Goal: Task Accomplishment & Management: Complete application form

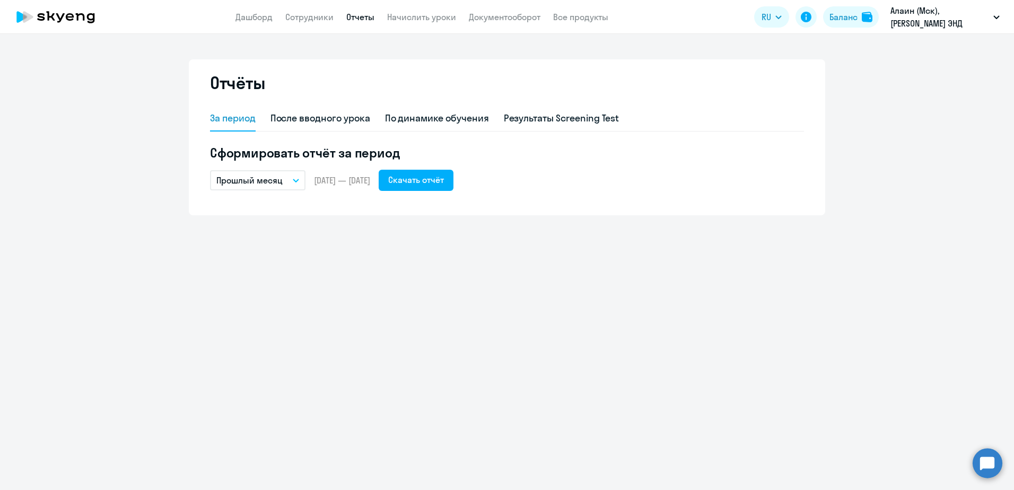
click at [987, 463] on circle at bounding box center [988, 463] width 30 height 30
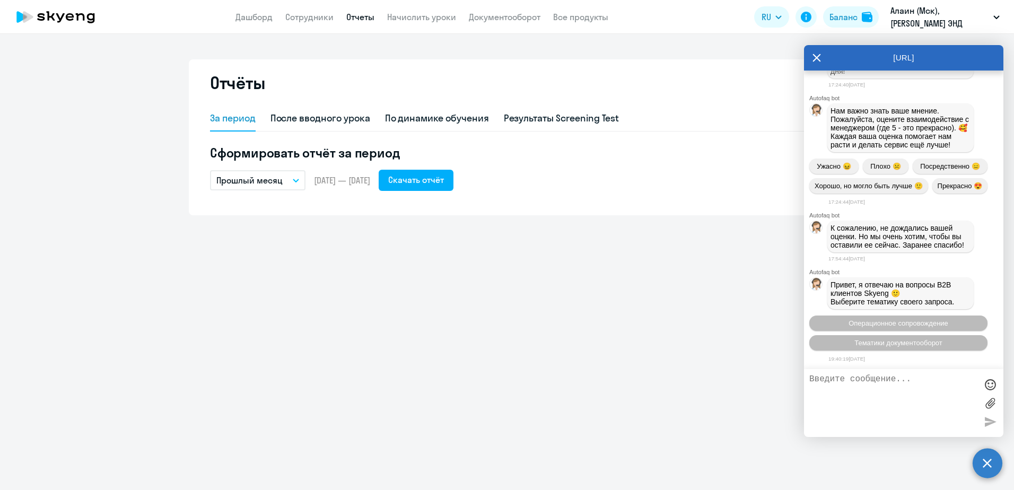
scroll to position [26941, 0]
click at [859, 323] on span "Операционное сопровождение" at bounding box center [899, 323] width 100 height 8
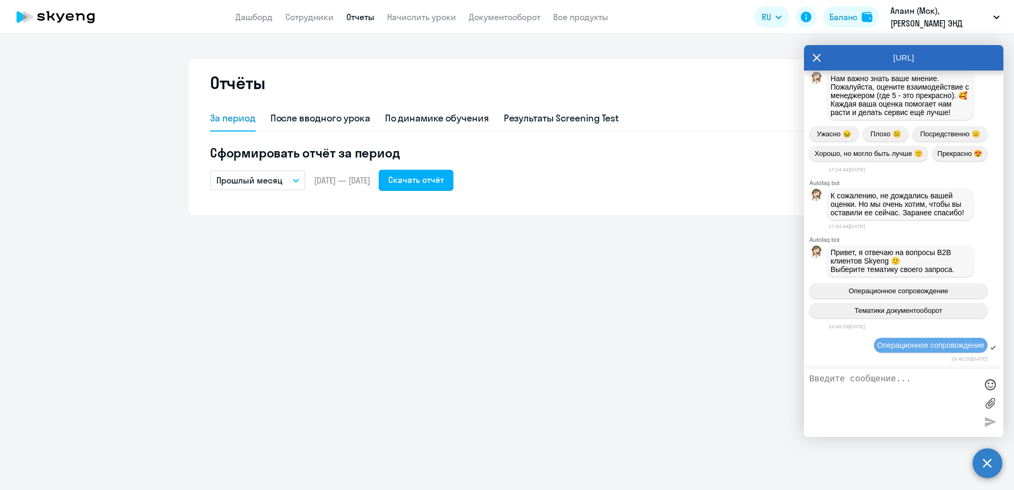
scroll to position [27156, 0]
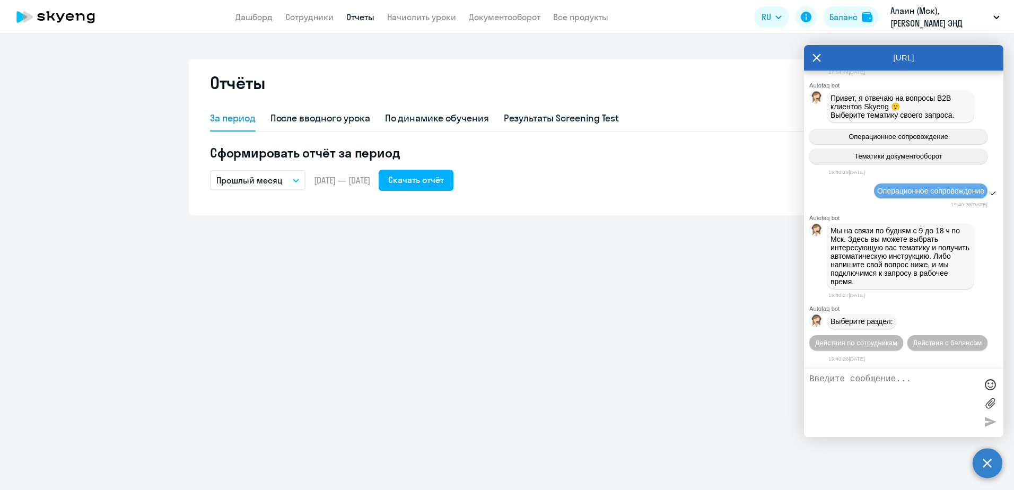
drag, startPoint x: 858, startPoint y: 326, endPoint x: 818, endPoint y: 319, distance: 40.3
click at [858, 339] on span "Действия по сотрудникам" at bounding box center [856, 343] width 82 height 8
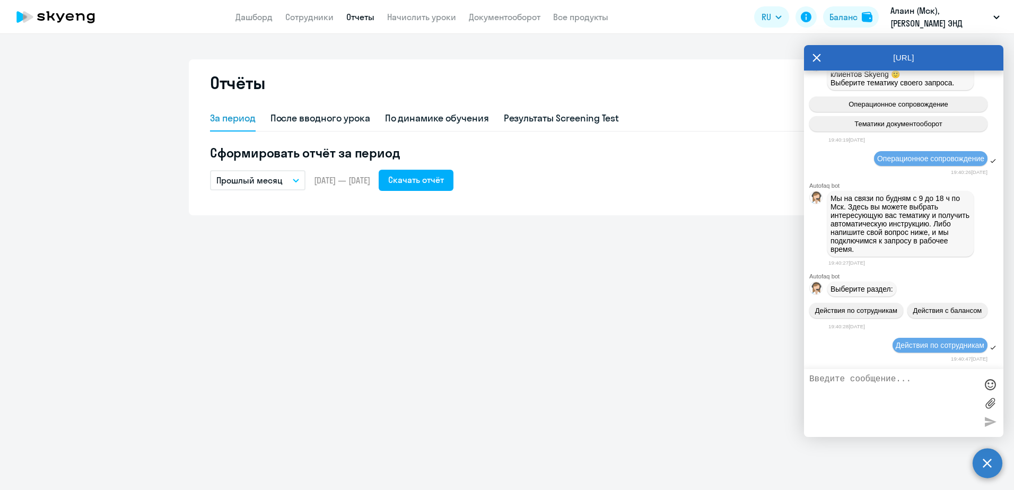
scroll to position [27317, 0]
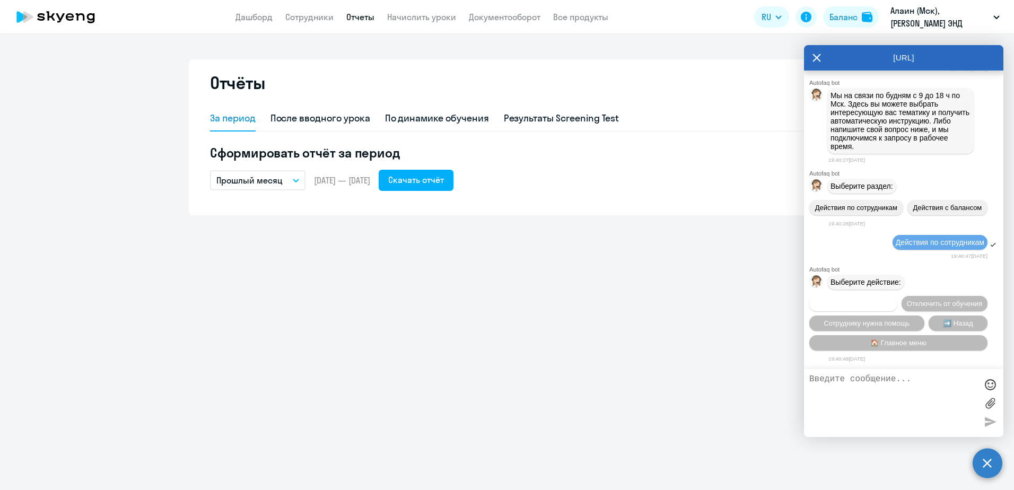
click at [892, 300] on span "Подключить к обучению" at bounding box center [853, 304] width 77 height 8
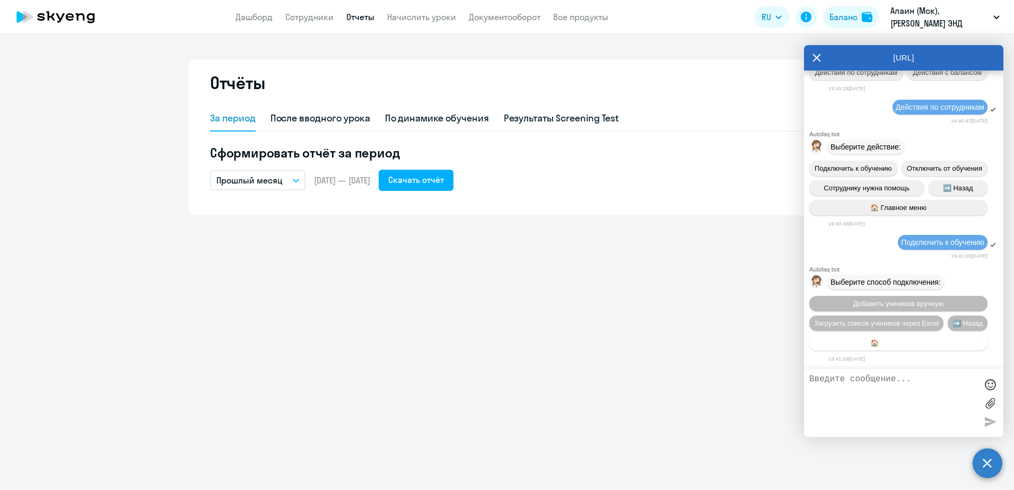
scroll to position [27457, 0]
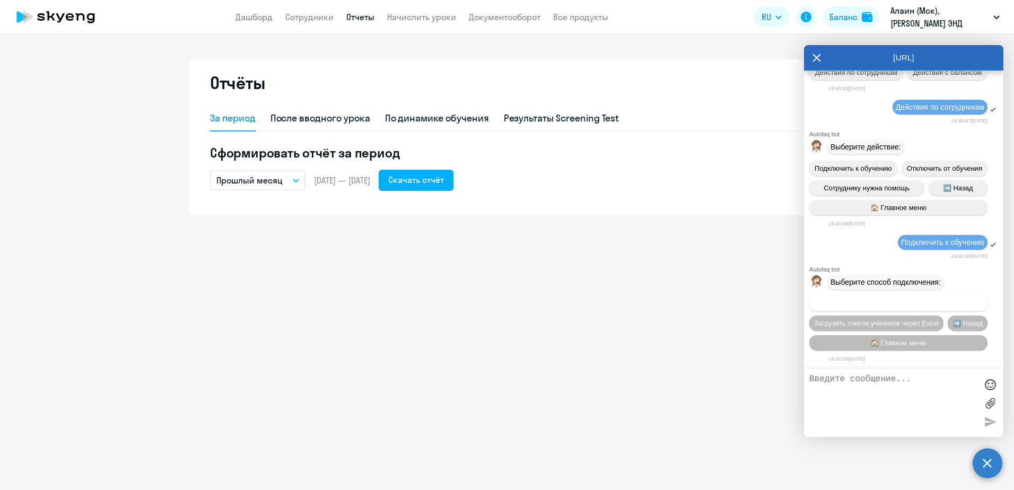
click at [868, 301] on span "Добавить учеников вручную" at bounding box center [899, 304] width 90 height 8
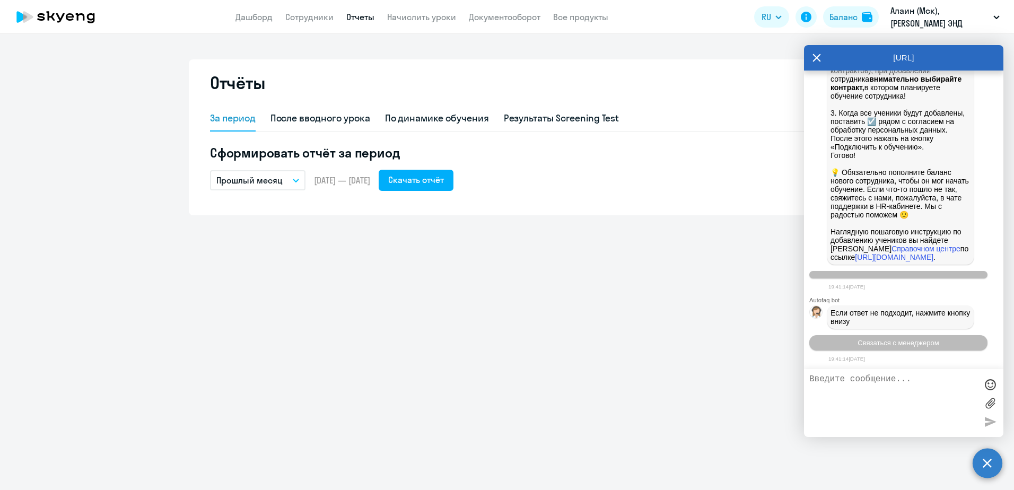
scroll to position [28008, 0]
click at [861, 342] on span "Связаться с менеджером" at bounding box center [898, 343] width 81 height 8
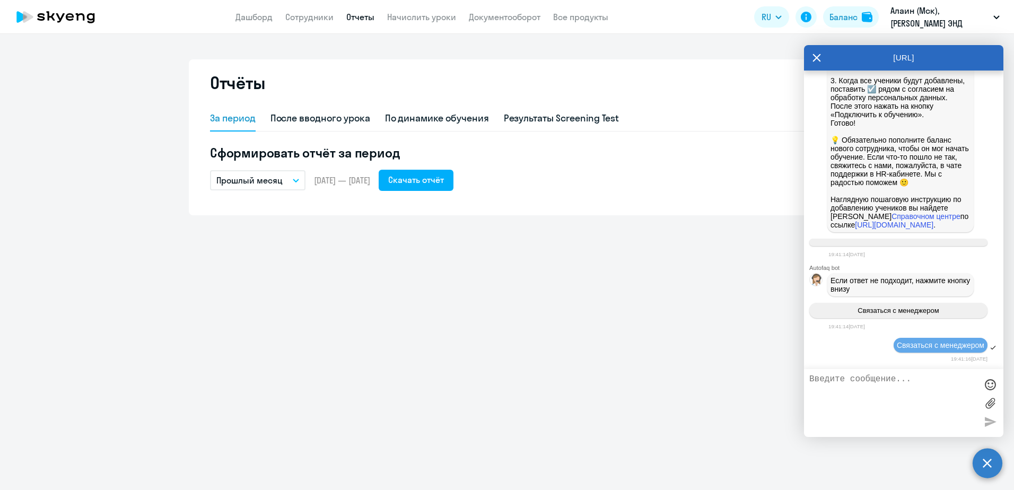
click at [844, 384] on textarea at bounding box center [894, 403] width 168 height 57
type textarea "Привет, пожалуйста добавьте уроки данному сотруднику"
click at [945, 387] on textarea "Привет, пожалуйста добавьте уроки данному сотруднику" at bounding box center [894, 403] width 168 height 57
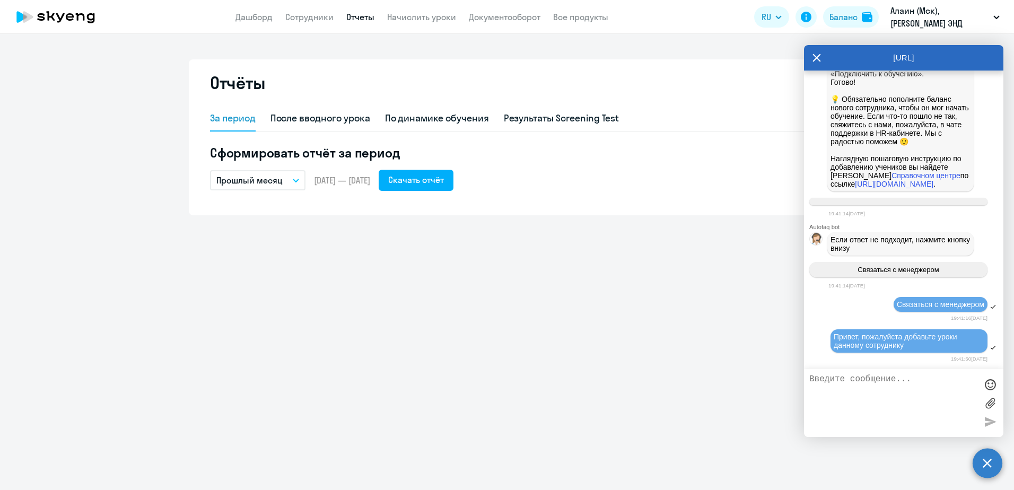
scroll to position [28083, 0]
click at [837, 373] on div at bounding box center [903, 403] width 199 height 68
click at [834, 379] on textarea at bounding box center [894, 403] width 168 height 57
paste textarea "[DEMOGRAPHIC_DATA]-speaking teacher"
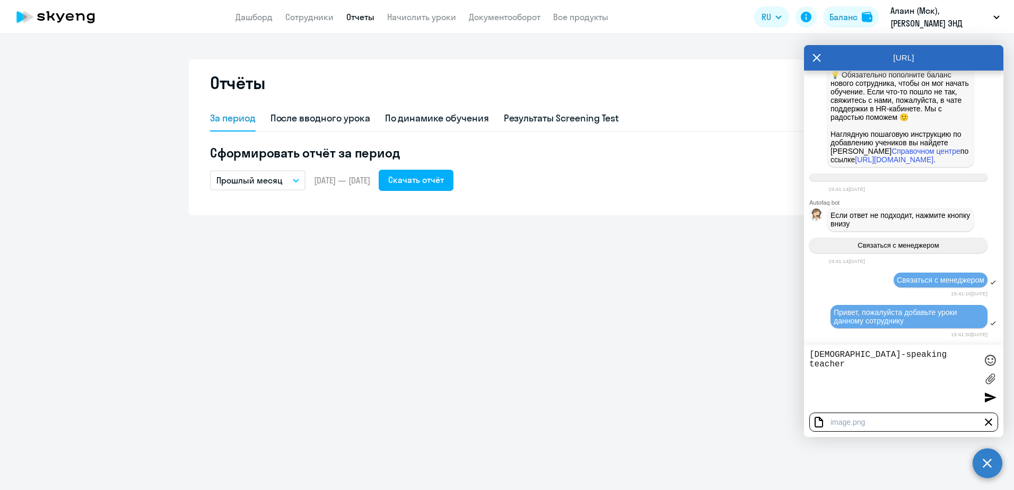
click at [988, 419] on div at bounding box center [988, 422] width 13 height 13
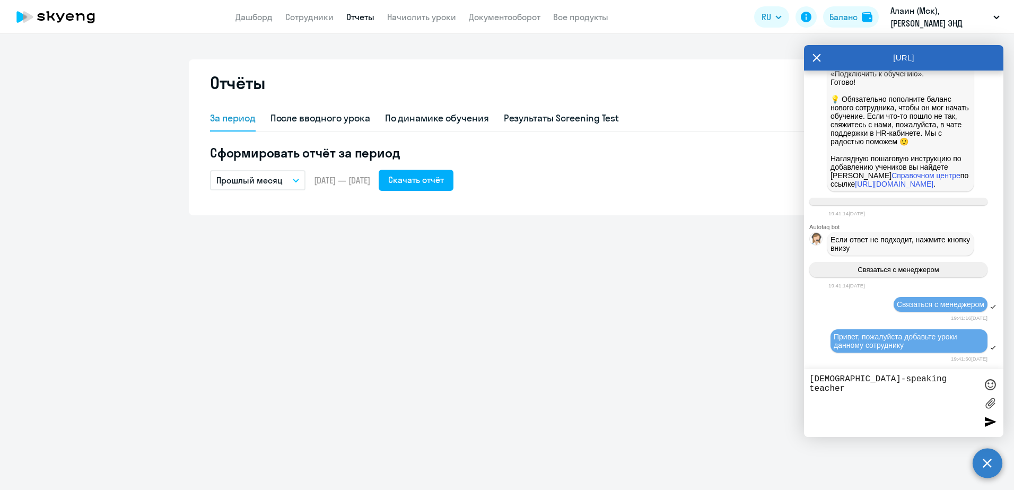
click at [951, 379] on textarea "[DEMOGRAPHIC_DATA]-speaking teacher" at bounding box center [894, 403] width 168 height 57
type textarea "[DEMOGRAPHIC_DATA]-speaking teacher, 64 уроков"
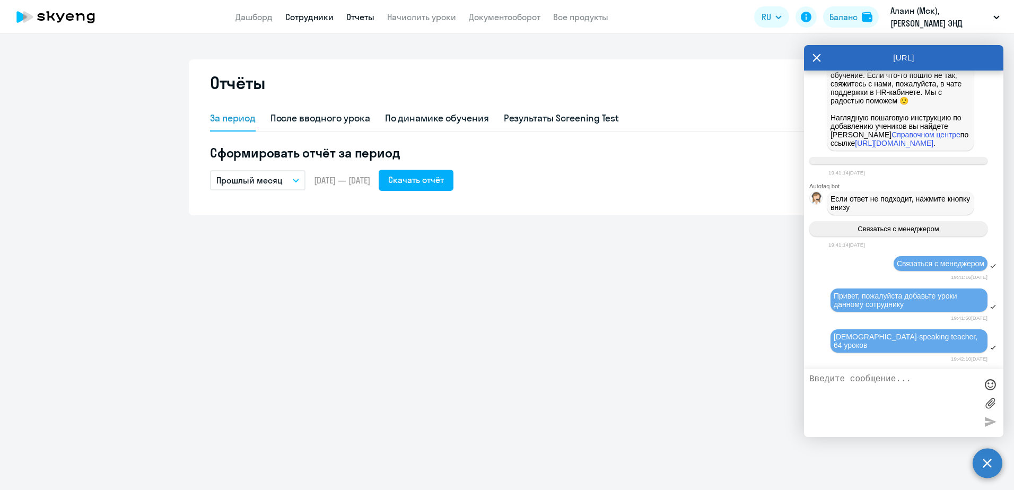
click at [311, 18] on link "Сотрудники" at bounding box center [309, 17] width 48 height 11
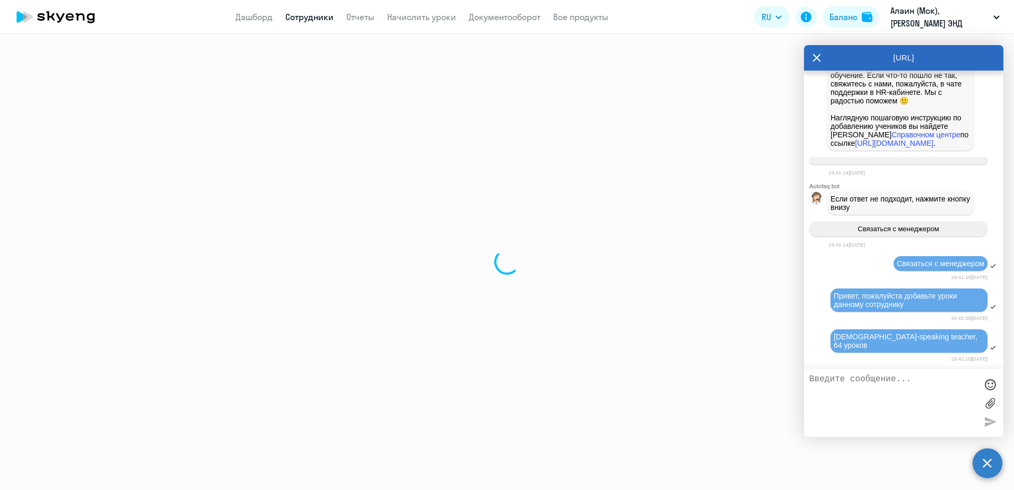
select select "30"
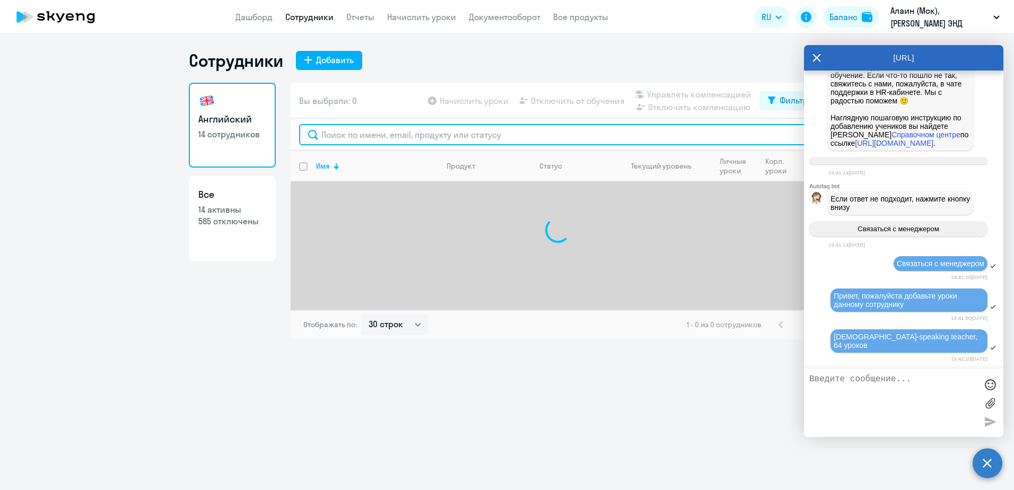
click at [340, 137] on input "text" at bounding box center [558, 134] width 518 height 21
type input "sokolov"
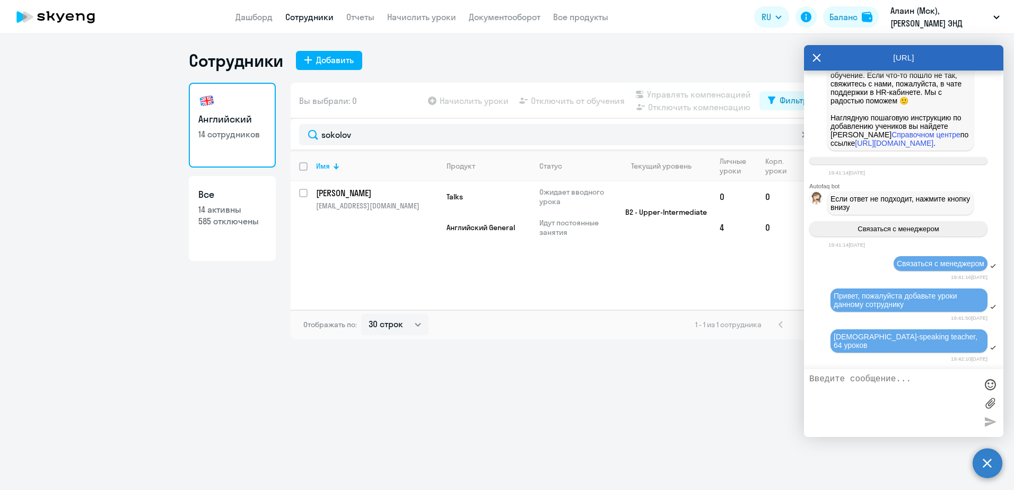
click at [833, 382] on textarea at bounding box center [894, 403] width 168 height 57
paste textarea "[PERSON_NAME]"
click at [921, 385] on textarea "[PERSON_NAME]," at bounding box center [894, 403] width 168 height 57
paste textarea "[EMAIL_ADDRESS][DOMAIN_NAME]"
type textarea "[PERSON_NAME], [EMAIL_ADDRESS][DOMAIN_NAME]"
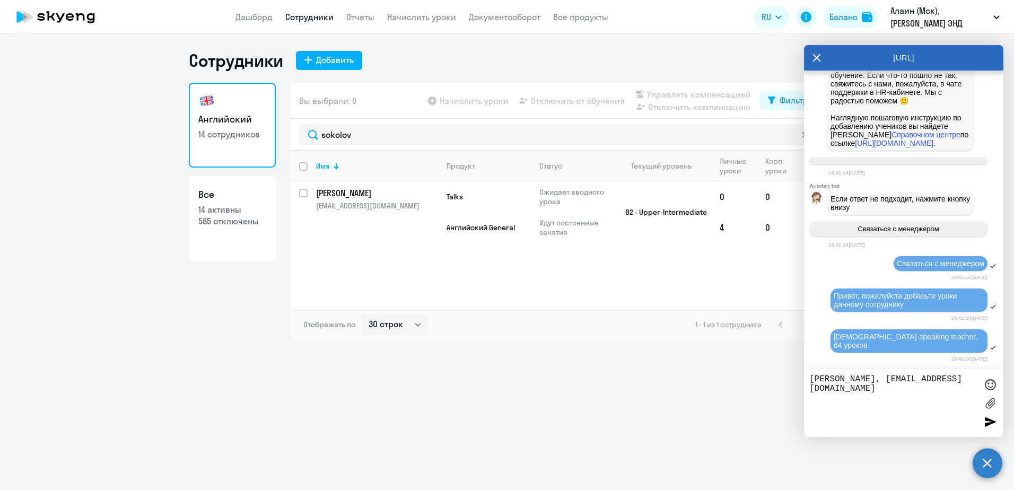
click at [982, 419] on div at bounding box center [990, 422] width 16 height 16
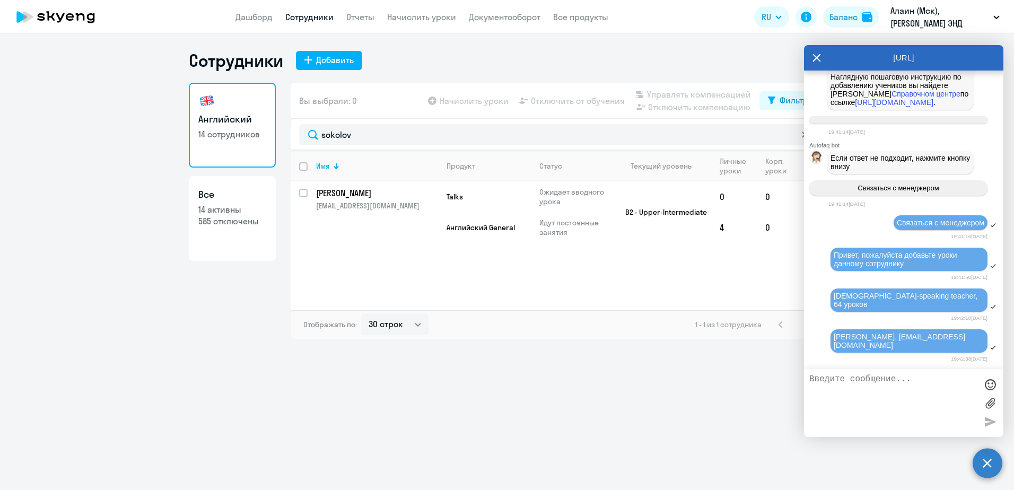
scroll to position [28150, 0]
click at [729, 382] on div "Сотрудники Добавить Английский 14 сотрудников Все 14 активны 585 отключены Вы в…" at bounding box center [507, 262] width 1014 height 456
click at [980, 465] on circle at bounding box center [988, 463] width 30 height 30
